Goal: Register for event/course

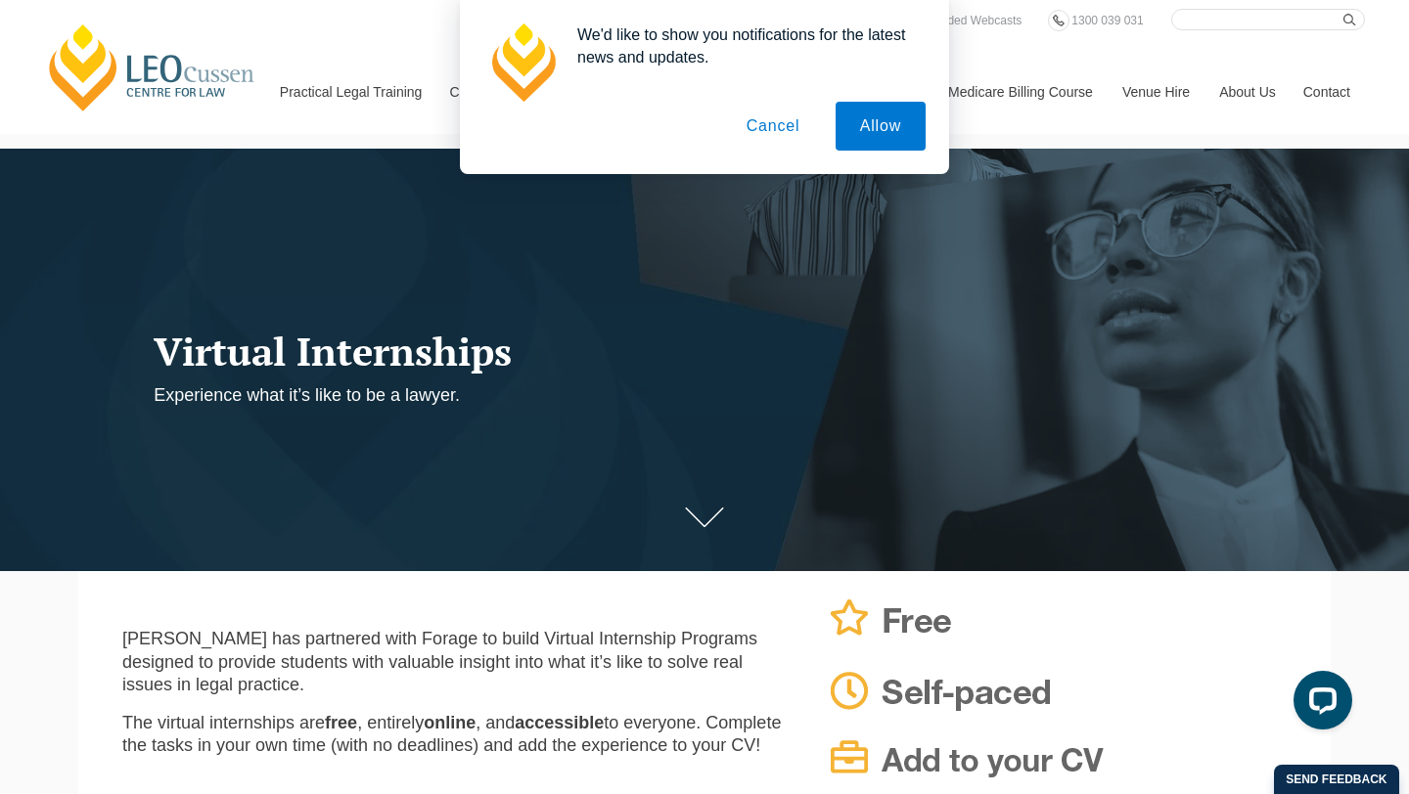
click at [790, 126] on button "Cancel" at bounding box center [773, 126] width 103 height 49
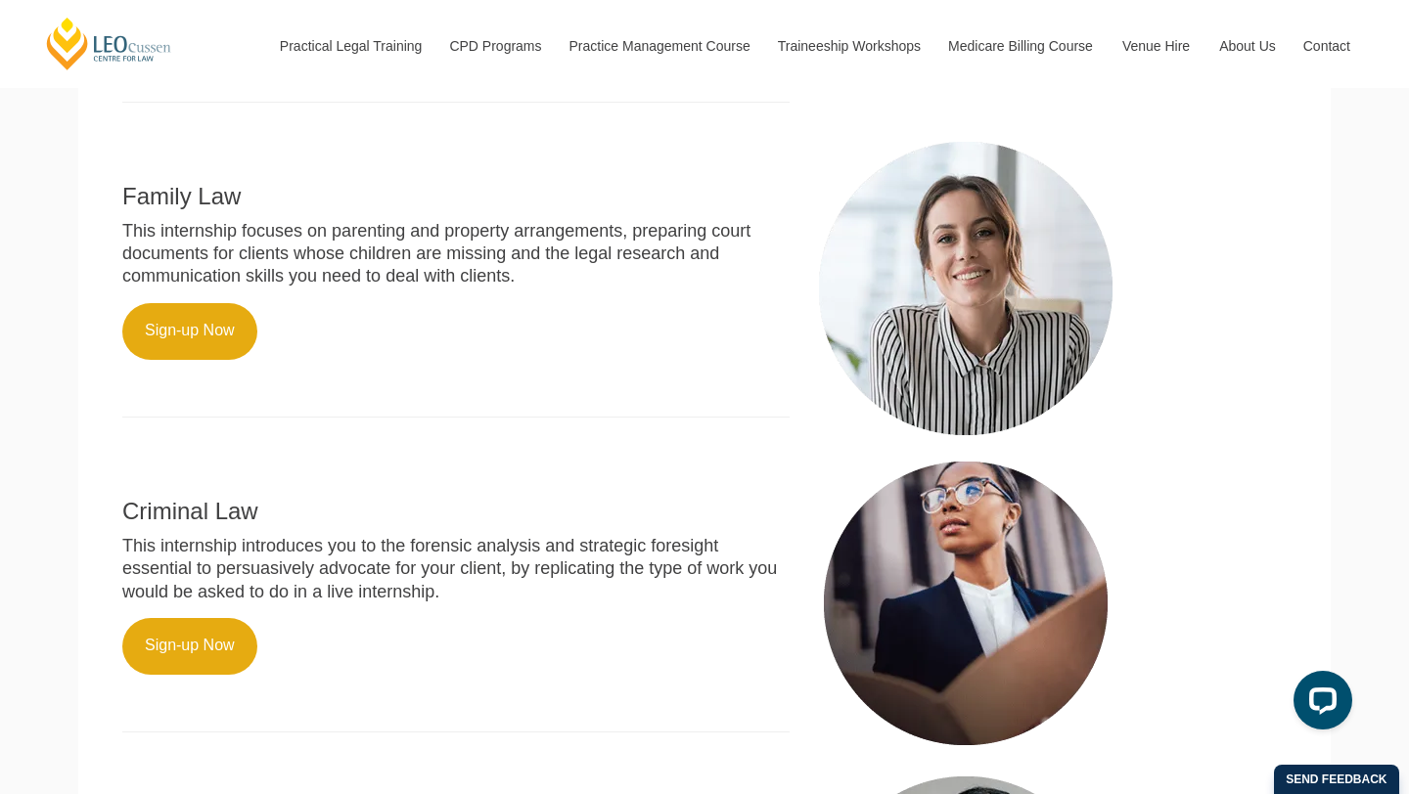
scroll to position [1009, 0]
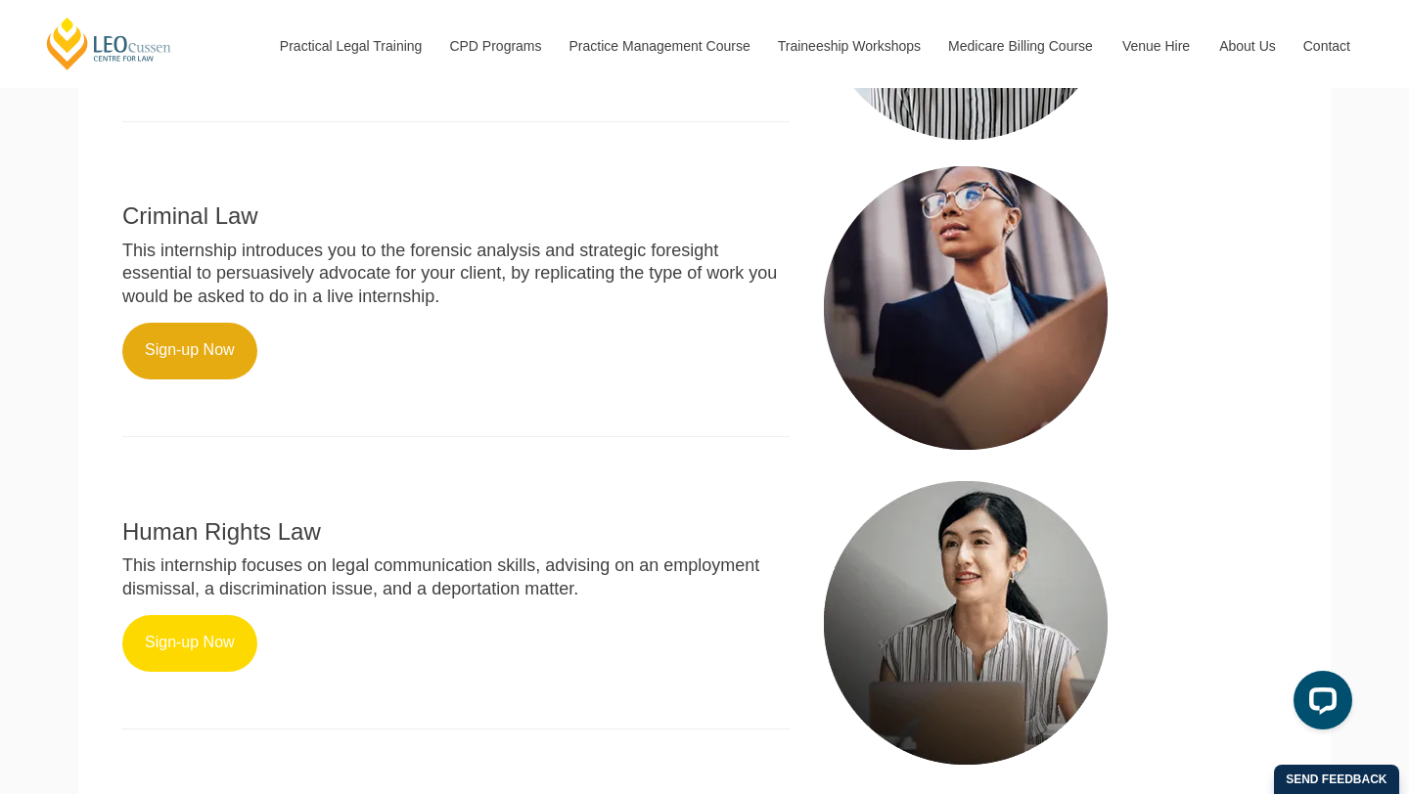
click at [199, 615] on link "Sign-up Now" at bounding box center [189, 643] width 135 height 57
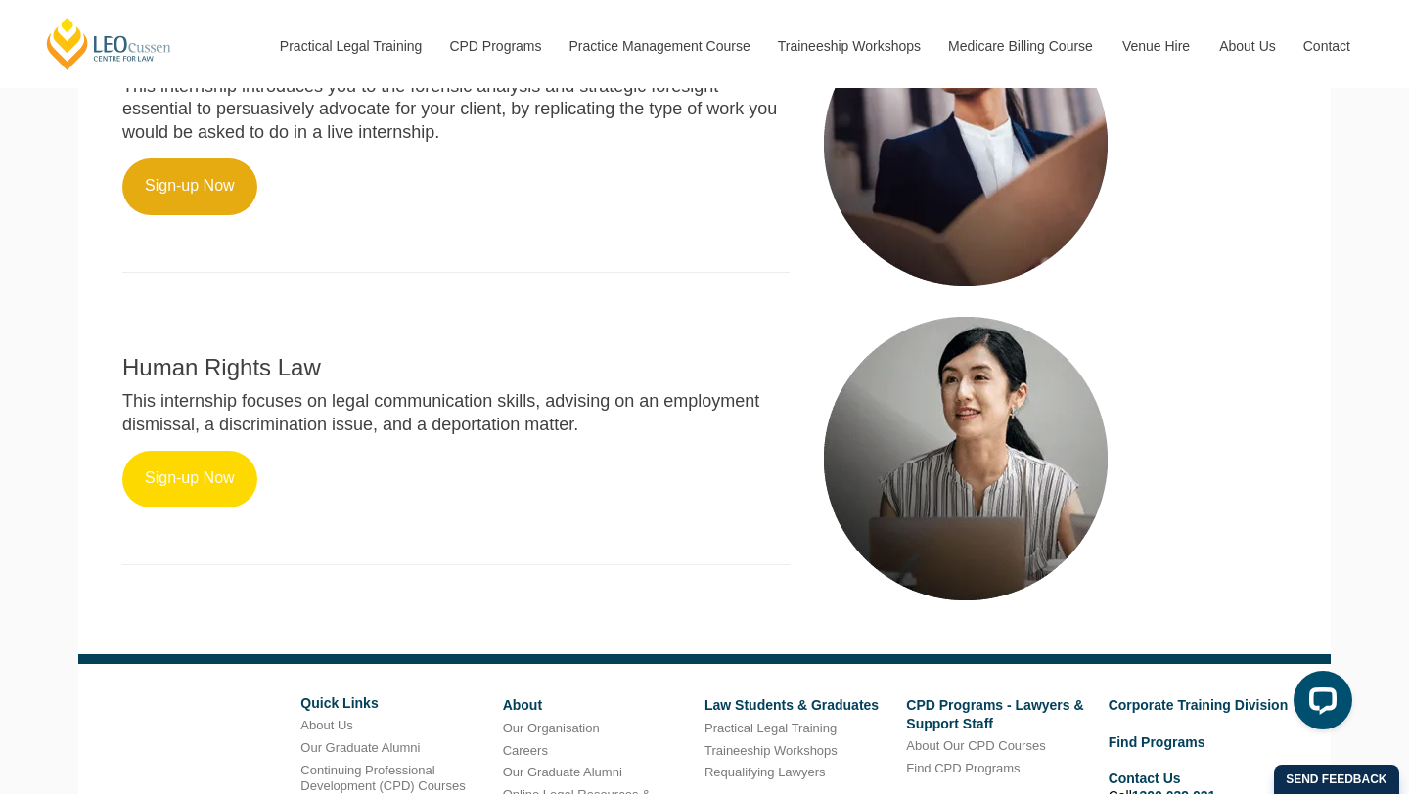
scroll to position [1330, 0]
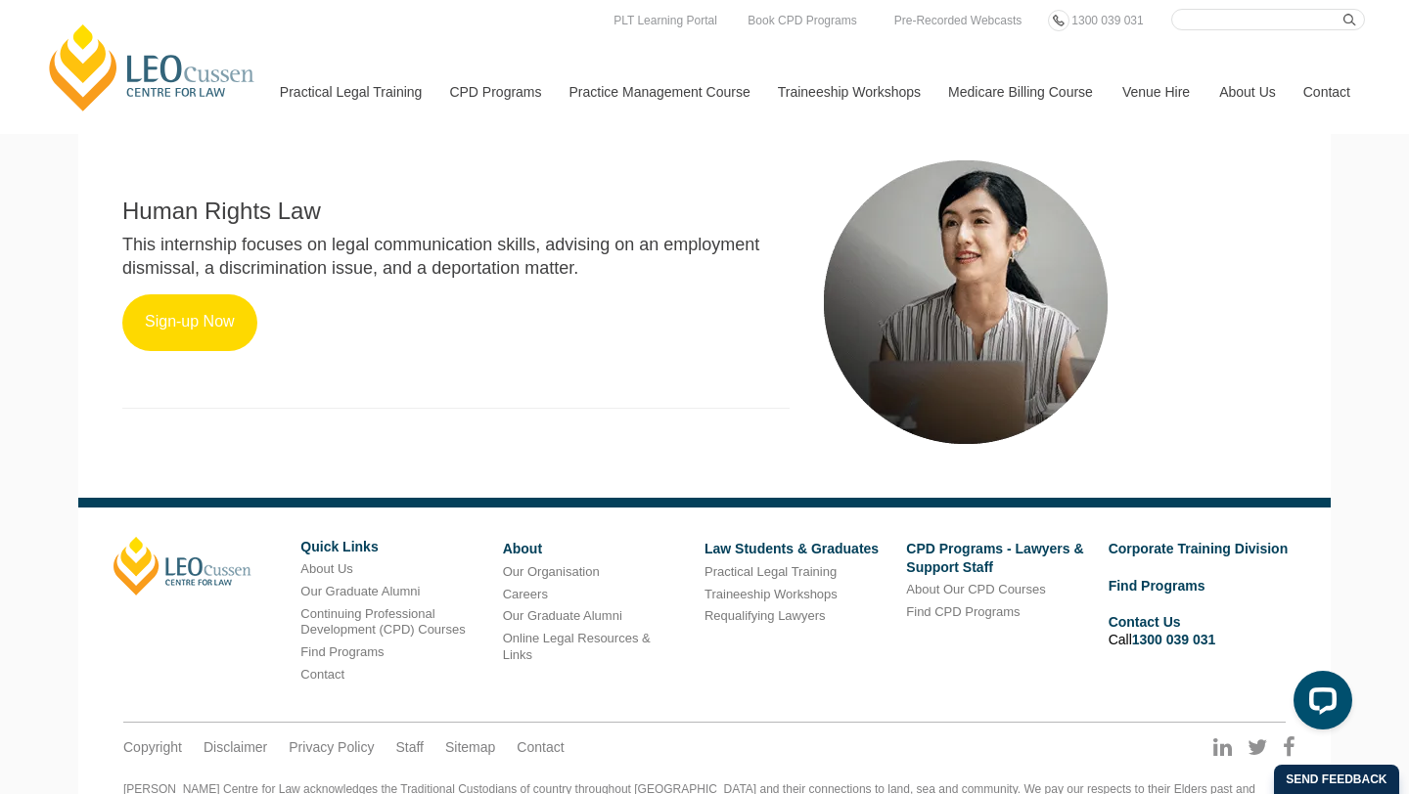
click at [188, 295] on link "Sign-up Now" at bounding box center [189, 322] width 135 height 57
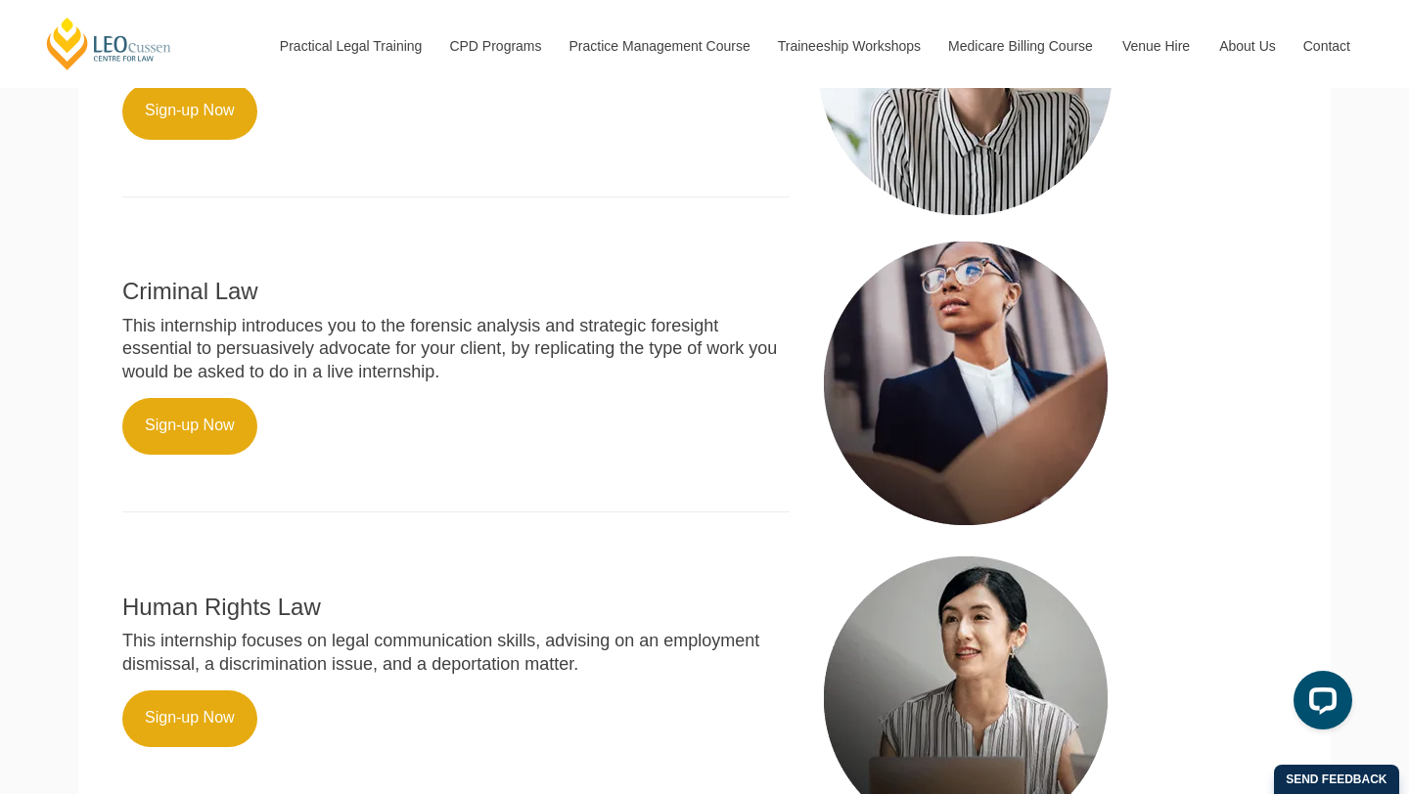
scroll to position [1020, 0]
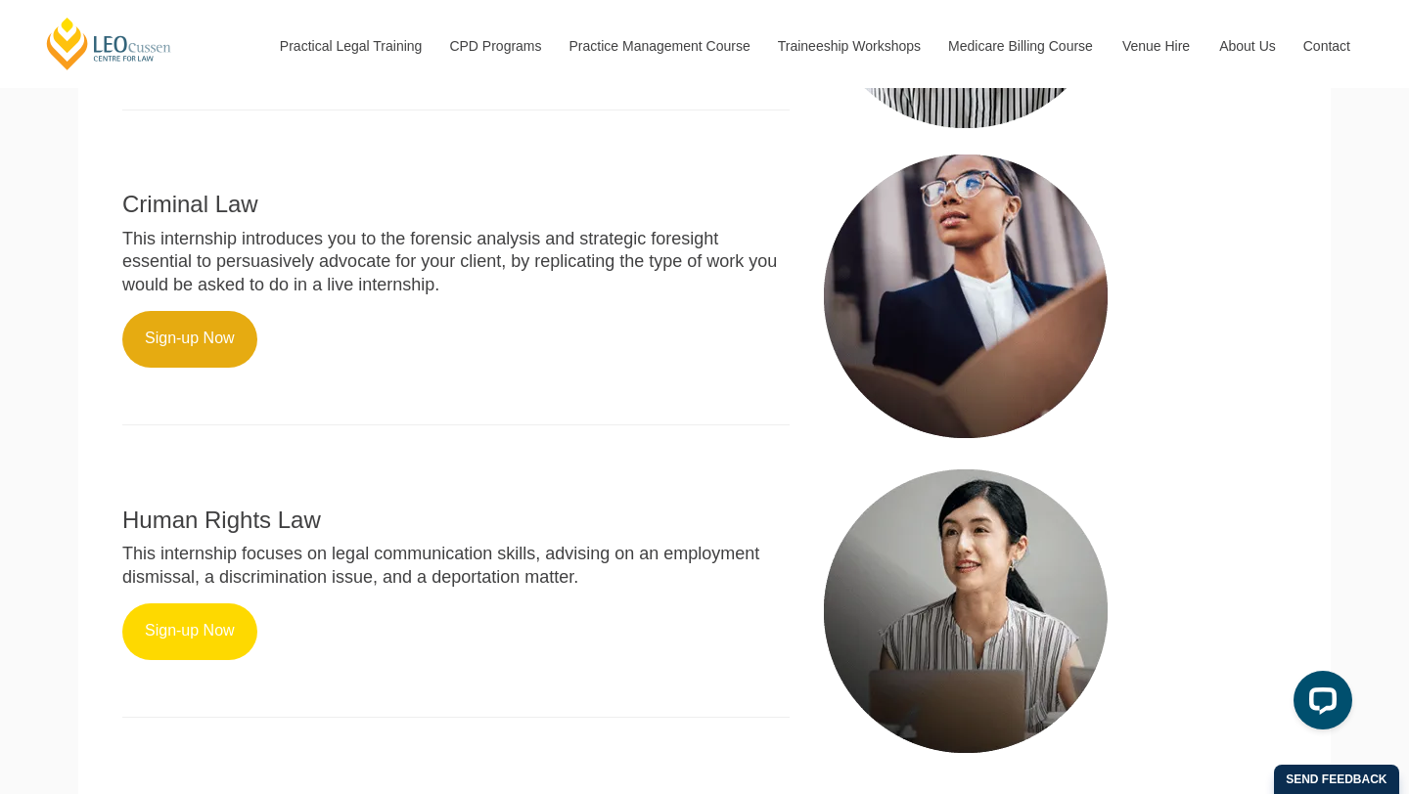
click at [192, 604] on link "Sign-up Now" at bounding box center [189, 632] width 135 height 57
